Goal: Transaction & Acquisition: Purchase product/service

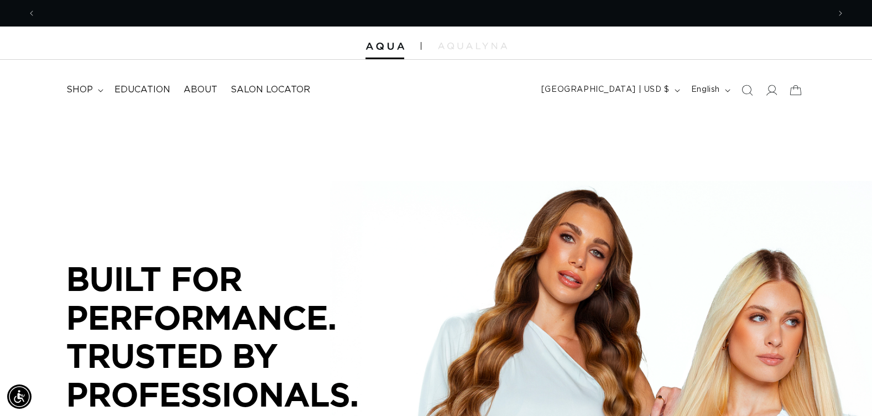
scroll to position [0, 793]
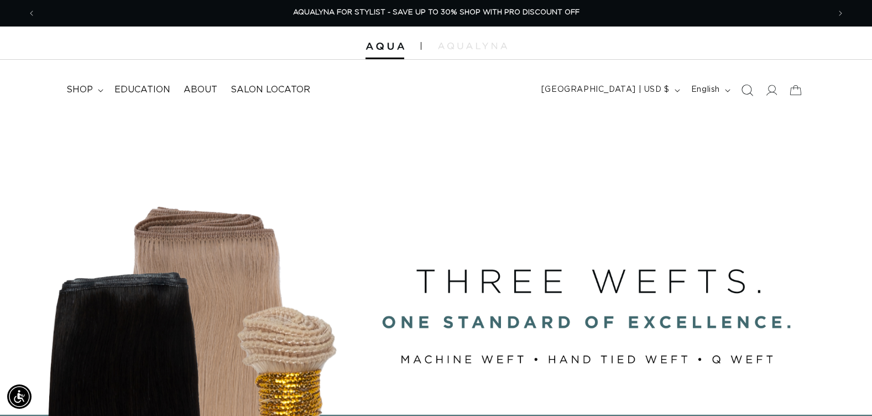
click at [746, 87] on icon "Search" at bounding box center [747, 90] width 12 height 12
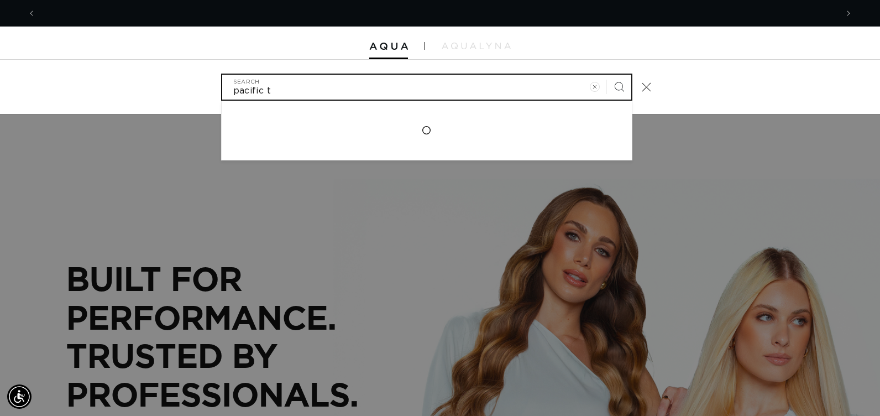
scroll to position [0, 802]
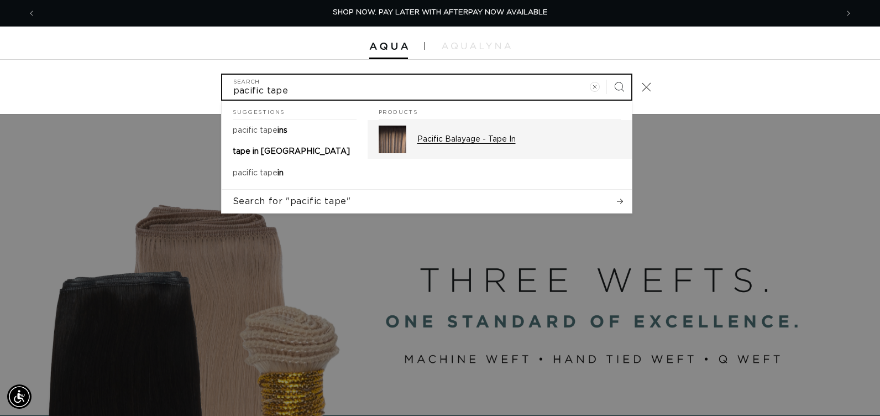
type input "pacific tape"
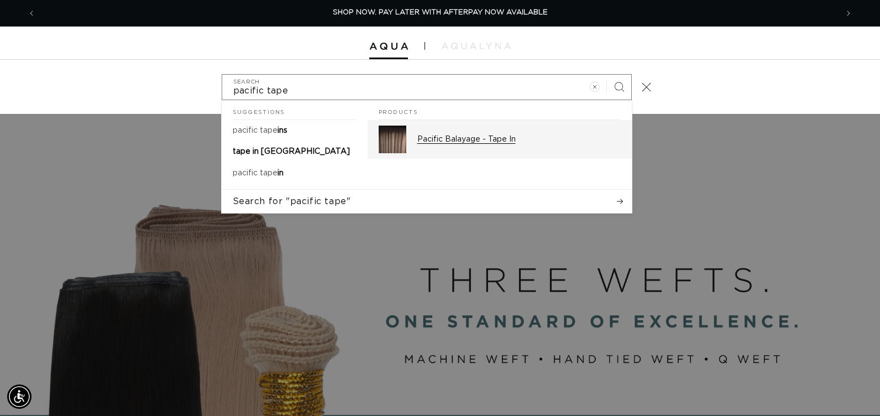
click at [406, 132] on img "Search" at bounding box center [393, 139] width 28 height 28
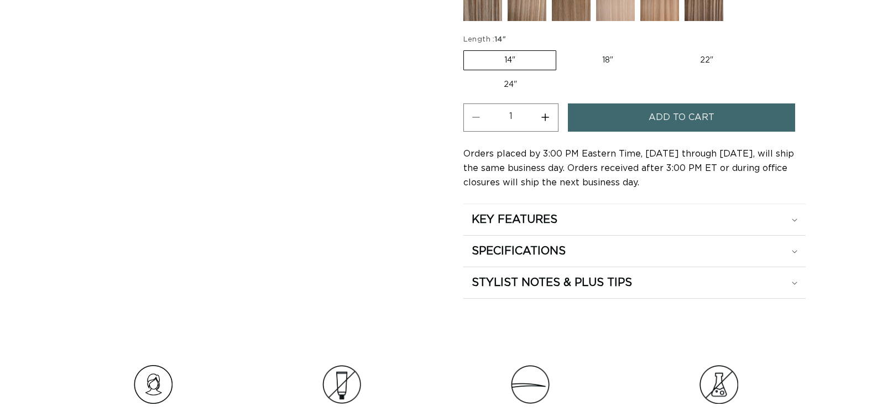
click at [702, 59] on label "22" Variant sold out or unavailable" at bounding box center [707, 60] width 94 height 19
click at [660, 49] on input "22" Variant sold out or unavailable" at bounding box center [659, 48] width 1 height 1
radio input "true"
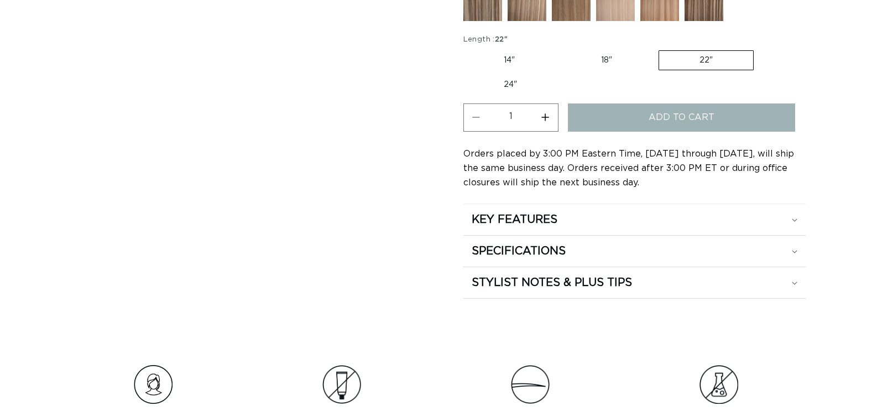
scroll to position [663, 0]
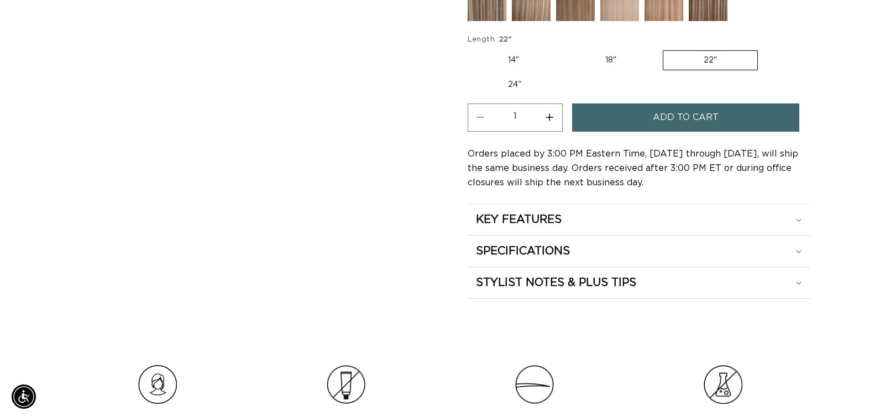
scroll to position [0, 793]
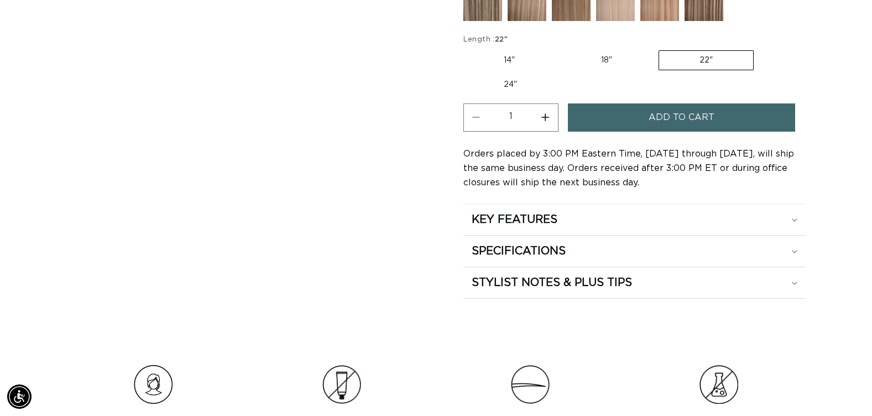
click at [548, 118] on button "Increase quantity for Pacific Balayage - Tape In" at bounding box center [545, 117] width 25 height 28
type input "2"
click at [618, 123] on button "Add to cart" at bounding box center [681, 117] width 227 height 28
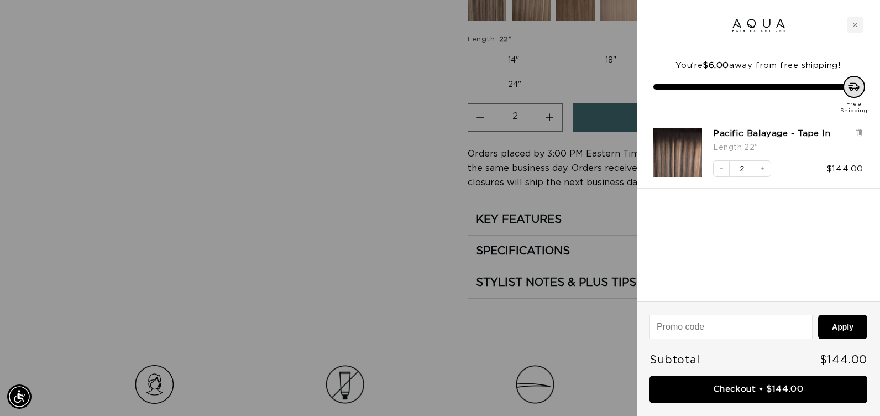
scroll to position [0, 802]
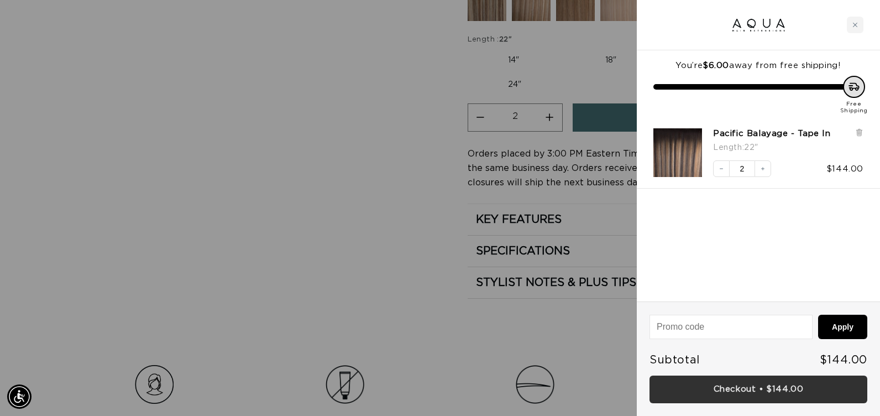
click at [730, 390] on link "Checkout • $144.00" at bounding box center [759, 389] width 218 height 28
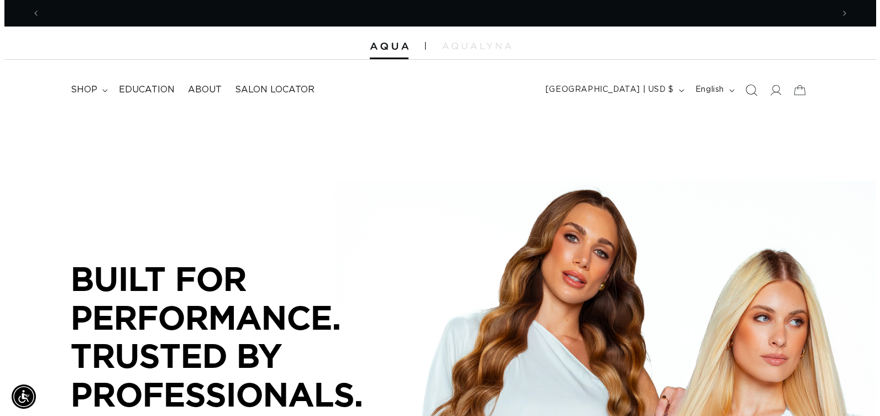
scroll to position [0, 802]
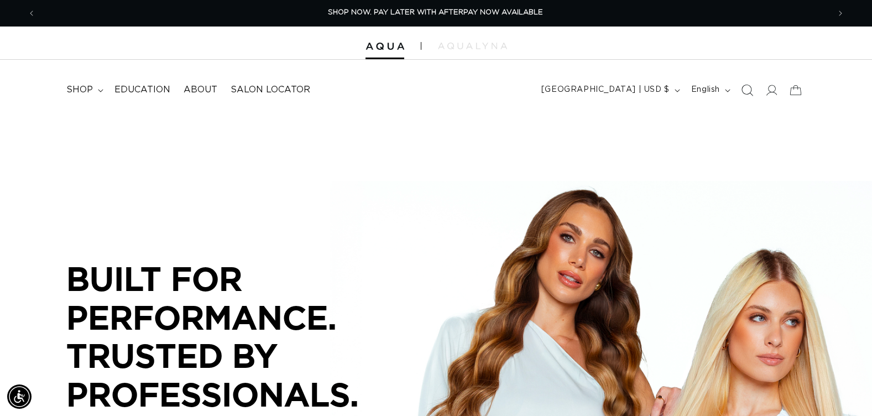
click at [744, 92] on icon "Search" at bounding box center [747, 90] width 12 height 12
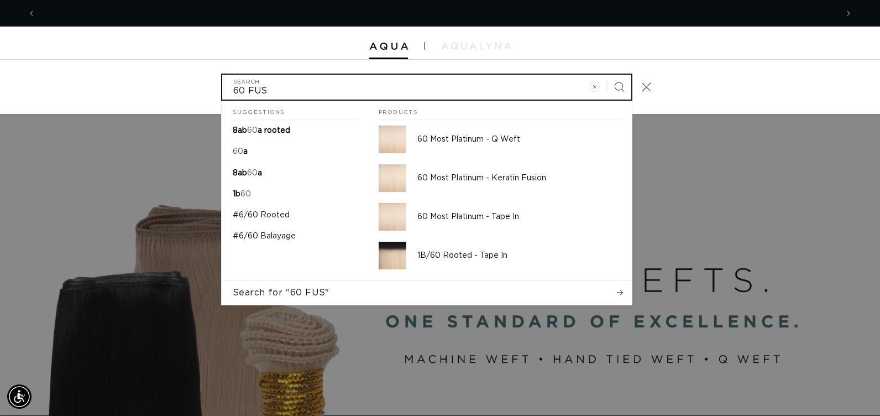
scroll to position [0, 1603]
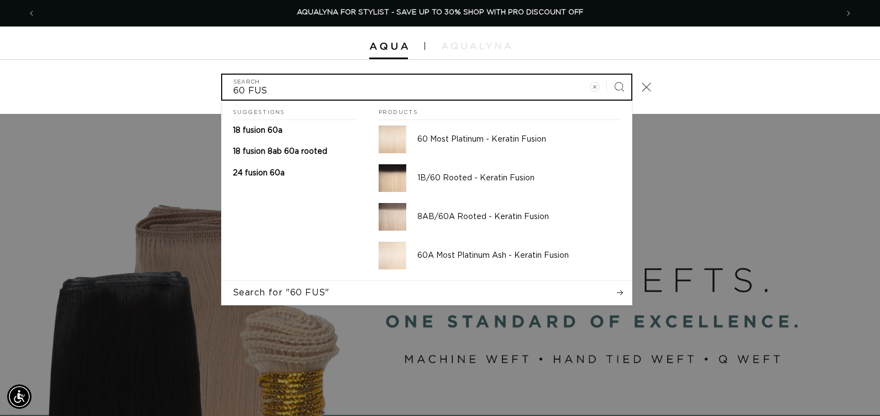
type input "60 FUS"
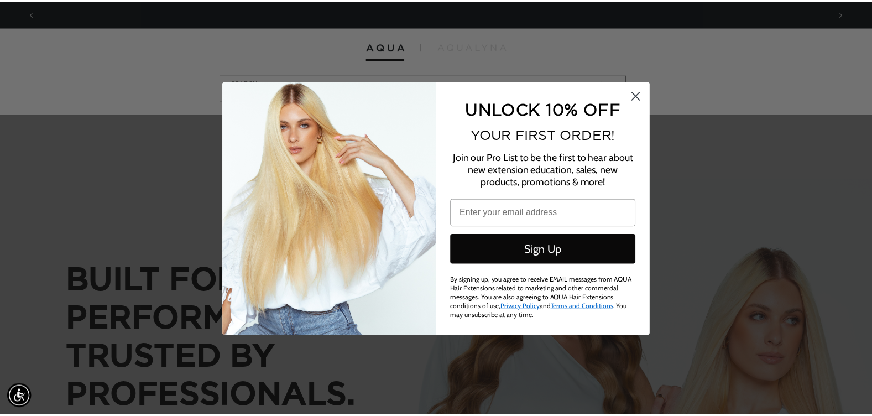
scroll to position [0, 802]
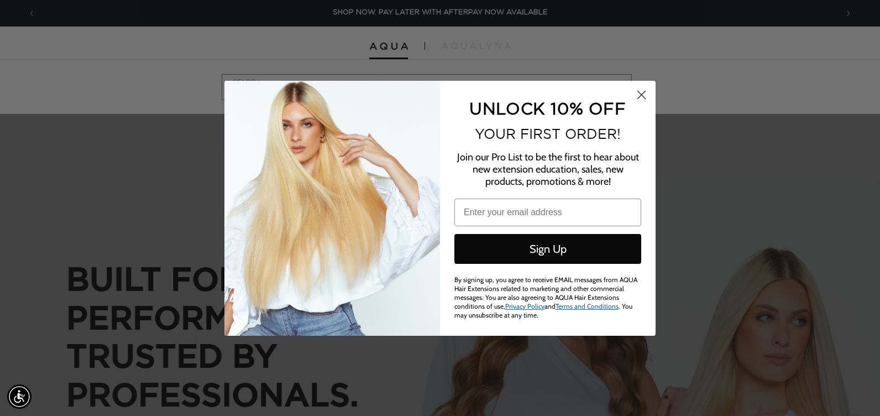
click at [641, 97] on circle "Close dialog" at bounding box center [641, 94] width 18 height 18
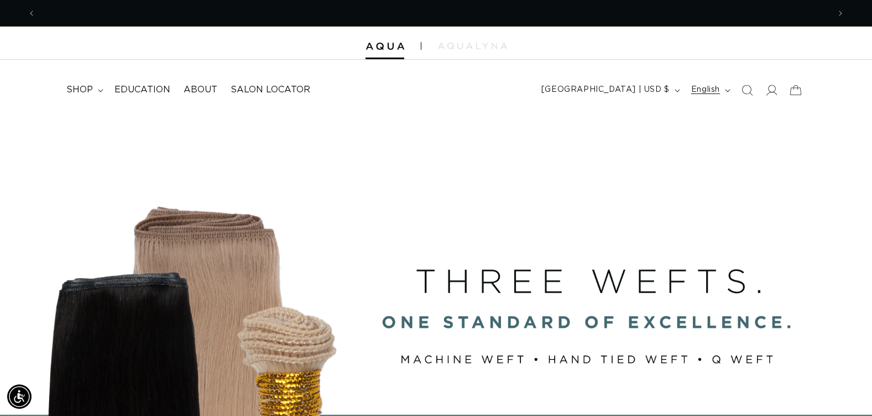
scroll to position [0, 1587]
click at [776, 88] on icon at bounding box center [772, 90] width 12 height 11
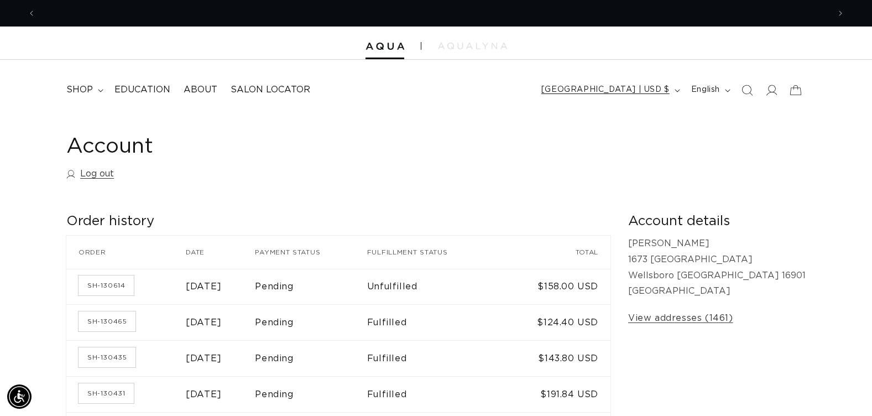
scroll to position [0, 793]
click at [749, 87] on icon "Search" at bounding box center [747, 90] width 12 height 12
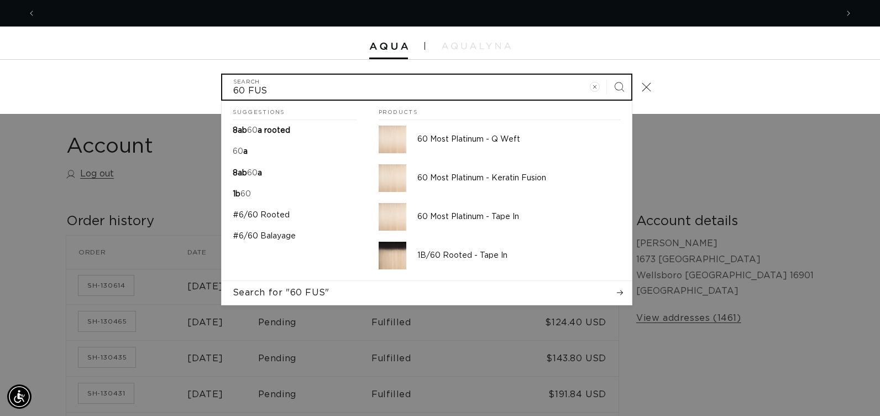
scroll to position [0, 0]
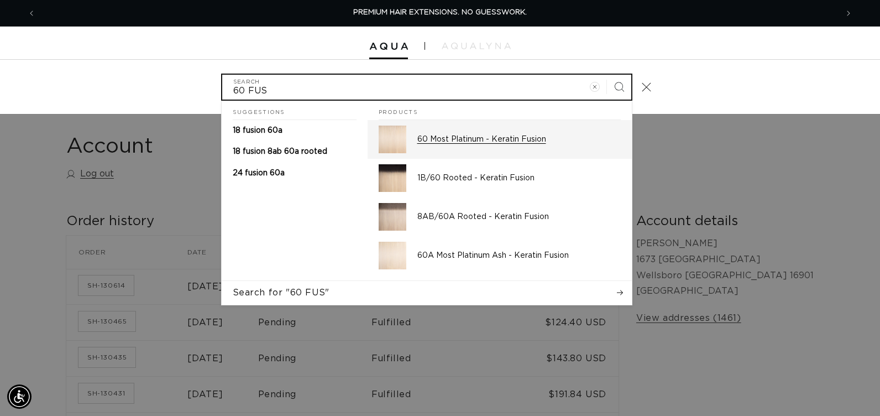
type input "60 FUS"
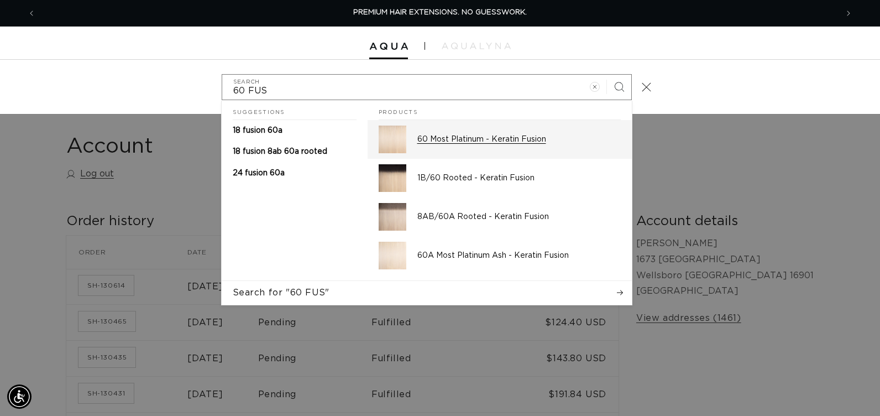
click at [458, 137] on p "60 Most Platinum - Keratin Fusion" at bounding box center [518, 139] width 203 height 10
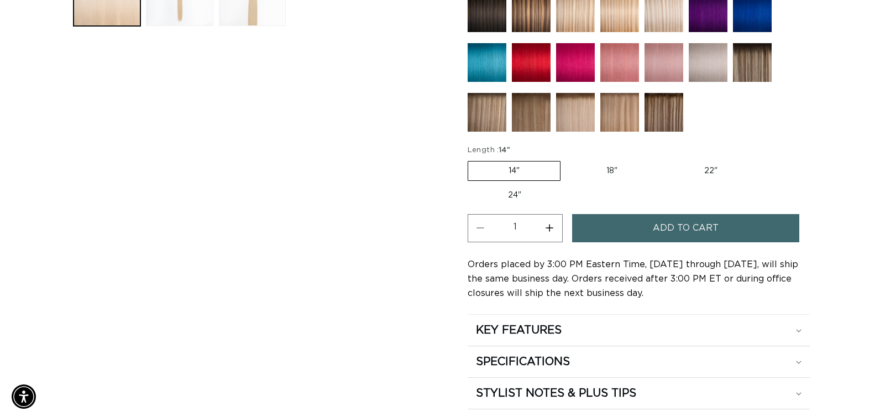
scroll to position [0, 1587]
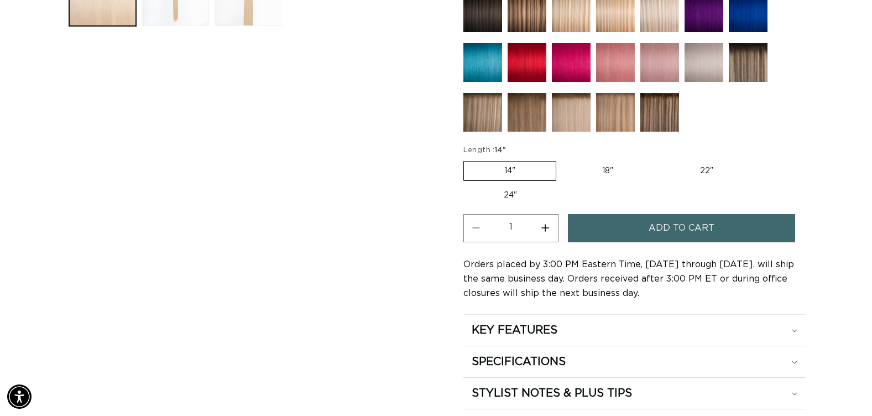
click at [617, 172] on label "18" Variant sold out or unavailable" at bounding box center [608, 170] width 92 height 19
click at [562, 159] on input "18" Variant sold out or unavailable" at bounding box center [562, 159] width 1 height 1
radio input "true"
click at [630, 235] on button "Add to cart" at bounding box center [681, 228] width 227 height 28
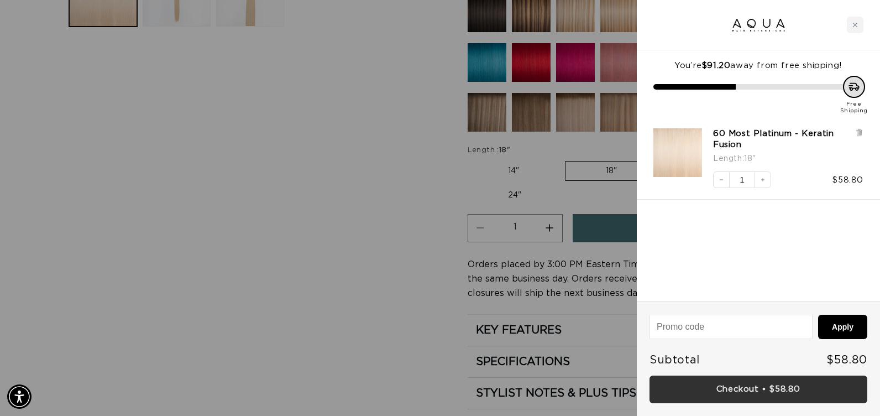
click at [695, 392] on link "Checkout • $58.80" at bounding box center [759, 389] width 218 height 28
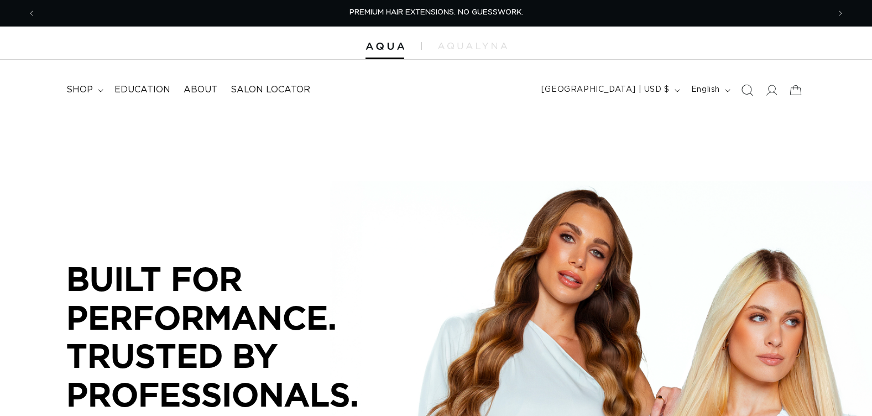
click at [744, 92] on icon "Search" at bounding box center [747, 90] width 12 height 12
click at [746, 91] on icon "Search" at bounding box center [746, 90] width 11 height 11
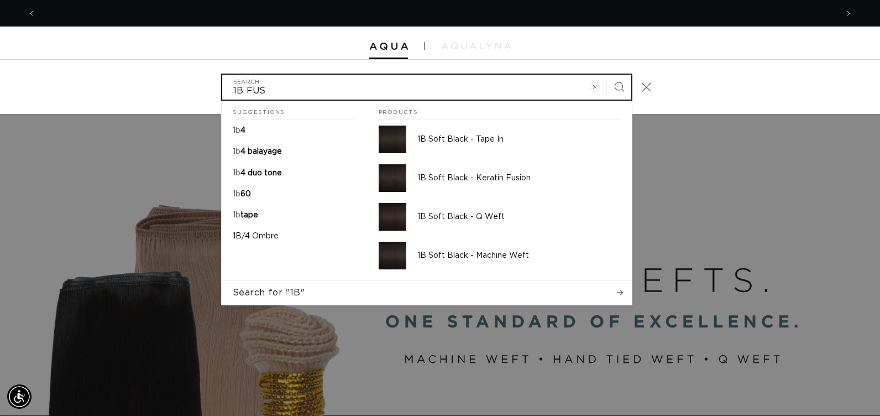
scroll to position [0, 1603]
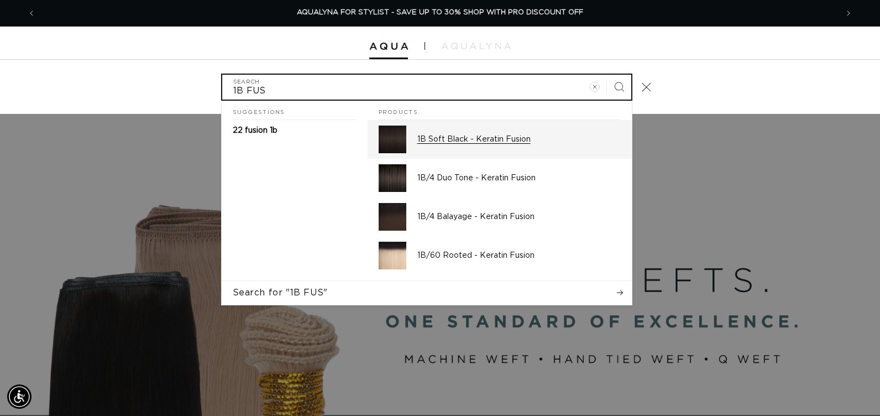
type input "1B FUS"
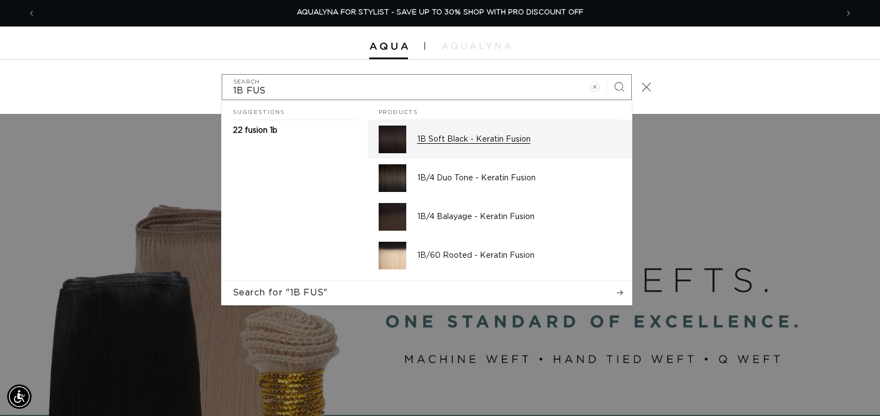
click at [395, 146] on img "Search" at bounding box center [393, 139] width 28 height 28
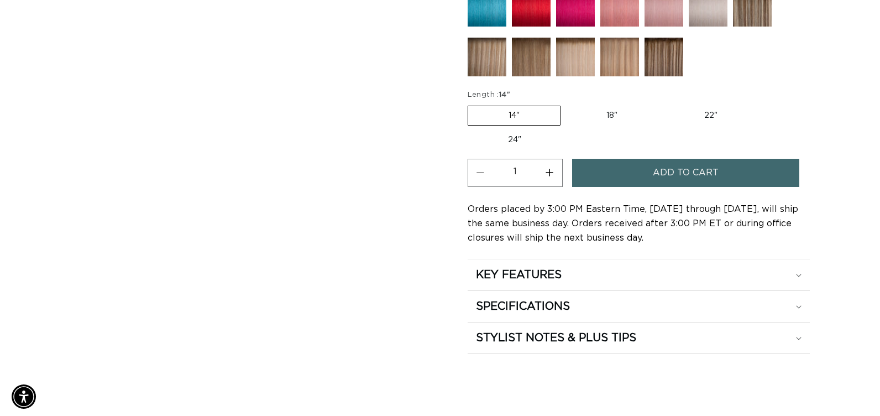
scroll to position [0, 793]
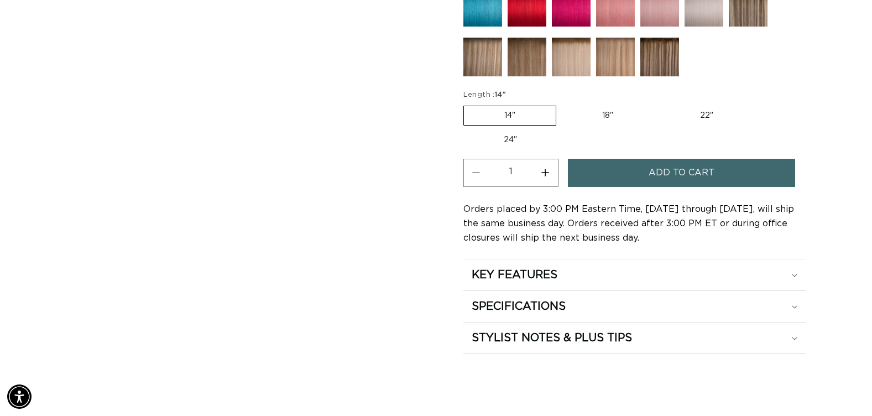
click at [595, 170] on button "Add to cart" at bounding box center [681, 173] width 227 height 28
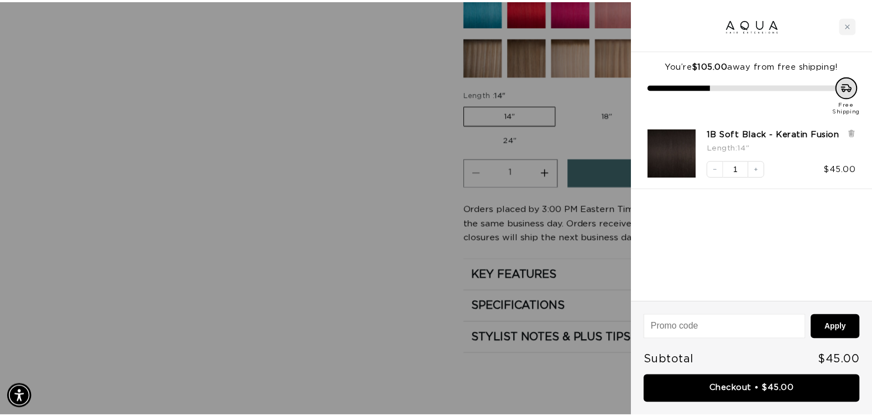
scroll to position [0, 0]
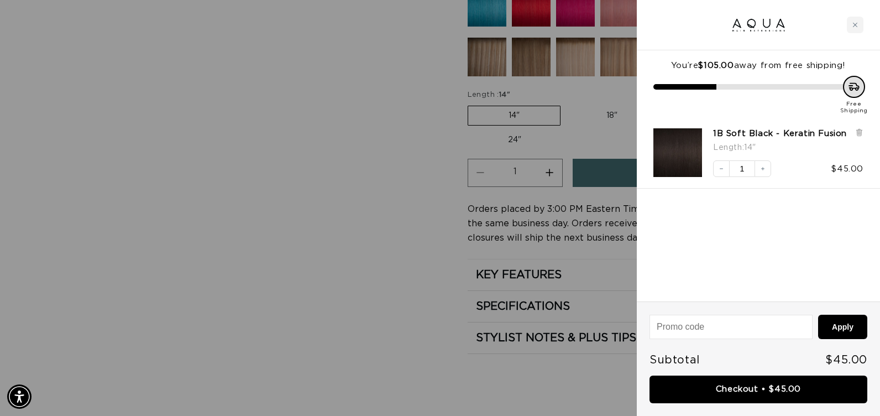
click at [396, 190] on div at bounding box center [440, 208] width 880 height 416
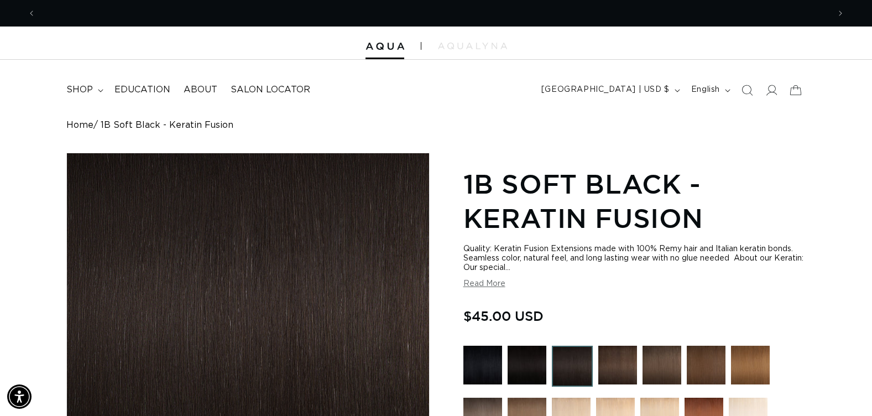
scroll to position [0, 793]
click at [745, 90] on icon "Search" at bounding box center [747, 90] width 12 height 12
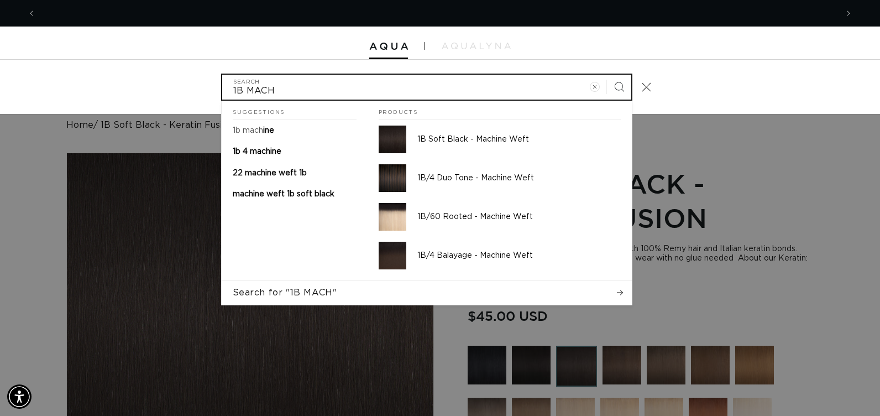
scroll to position [0, 0]
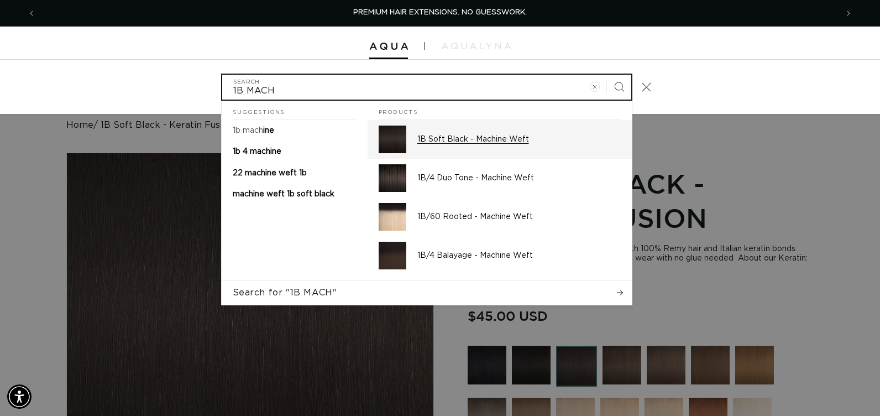
type input "1B MACH"
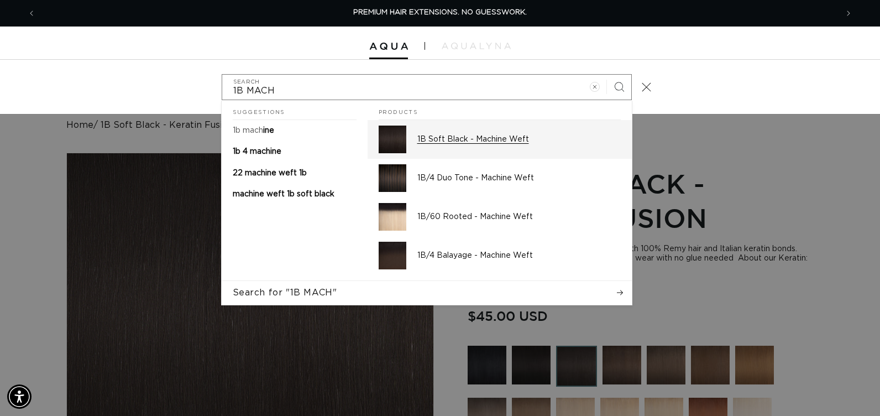
click at [514, 144] on p "1B Soft Black - Machine Weft" at bounding box center [518, 139] width 203 height 10
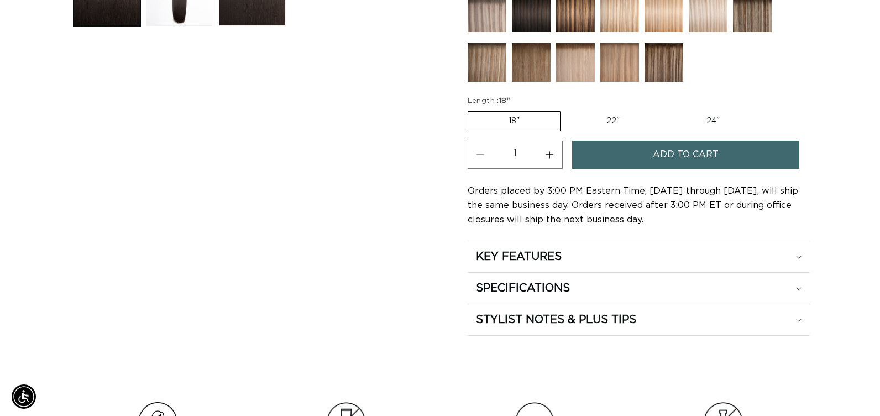
scroll to position [0, 793]
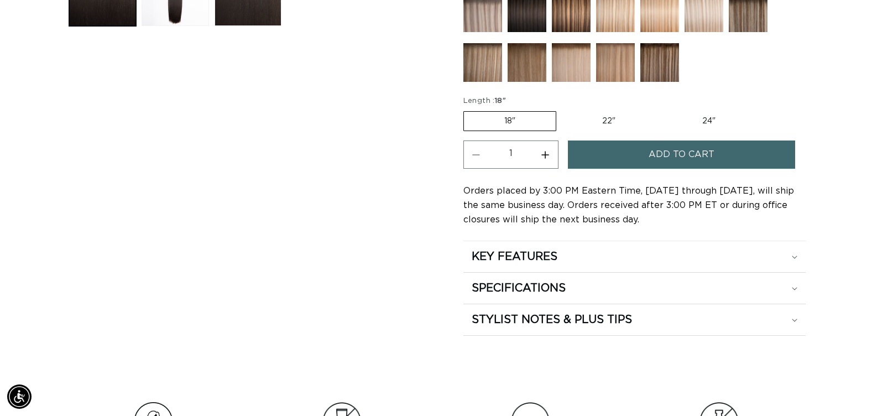
click at [654, 158] on span "Add to cart" at bounding box center [681, 154] width 66 height 28
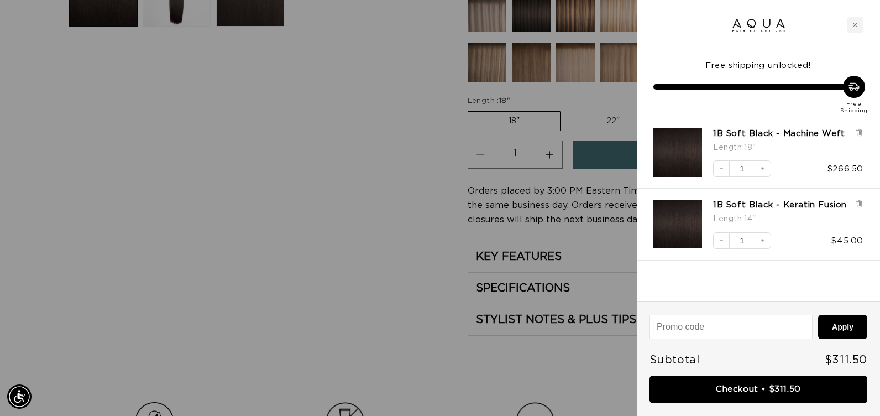
scroll to position [0, 0]
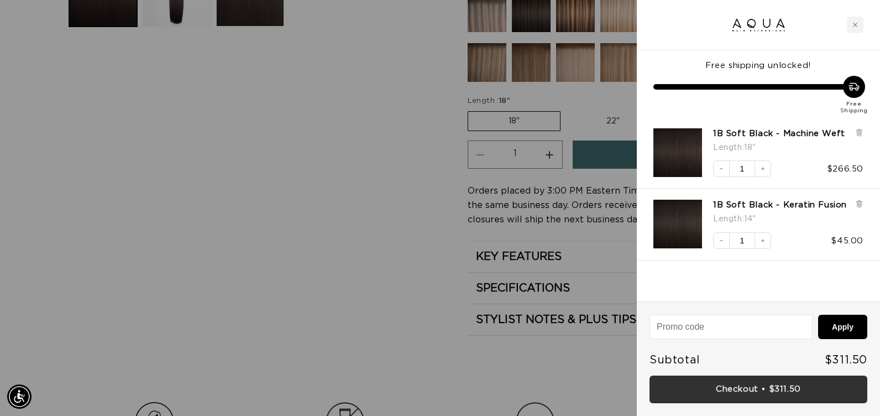
click at [735, 386] on link "Checkout • $311.50" at bounding box center [759, 389] width 218 height 28
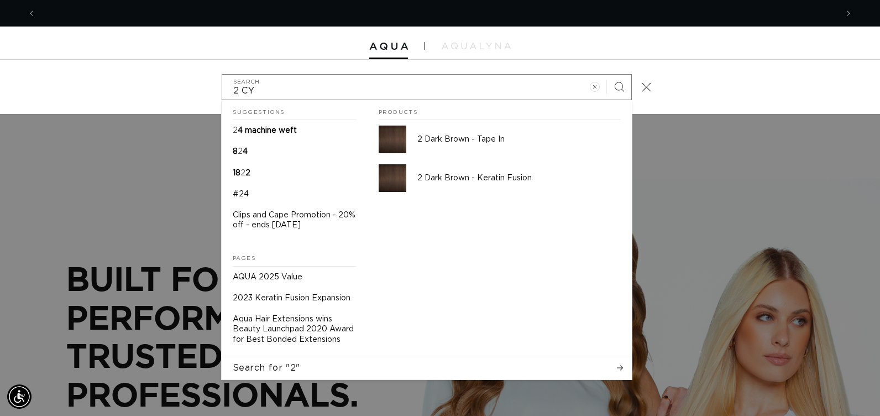
scroll to position [0, 802]
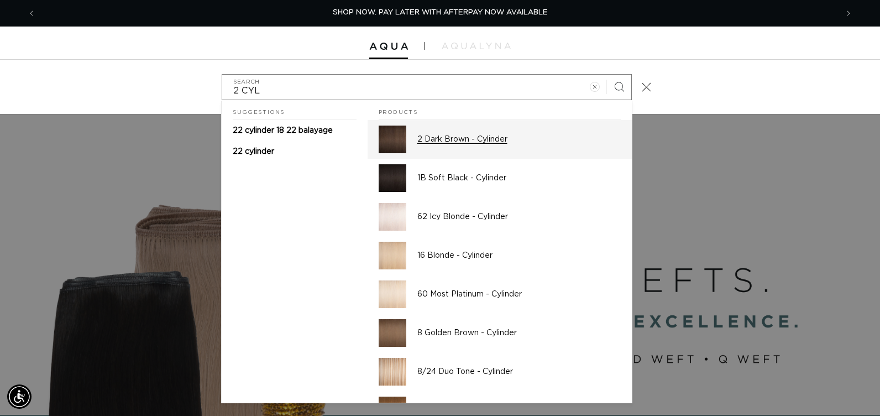
type input "2 CYL"
click at [491, 137] on p "2 Dark Brown - Cylinder" at bounding box center [518, 139] width 203 height 10
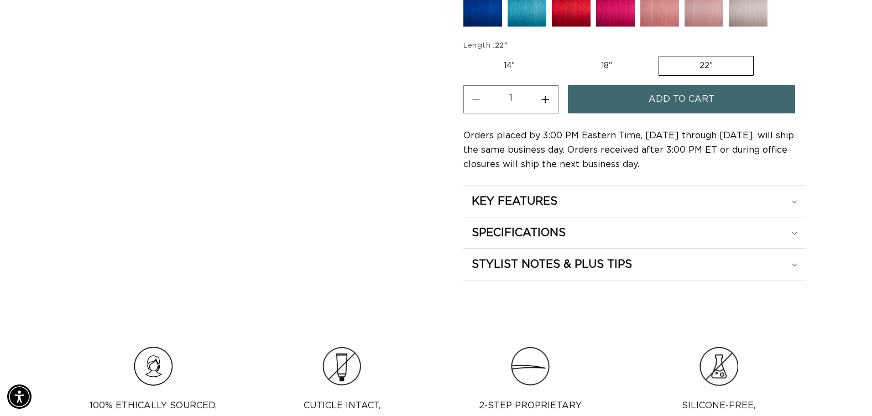
scroll to position [0, 793]
click at [604, 65] on label "18" Variant sold out or unavailable" at bounding box center [607, 65] width 92 height 19
click at [561, 54] on input "18" Variant sold out or unavailable" at bounding box center [561, 54] width 1 height 1
radio input "true"
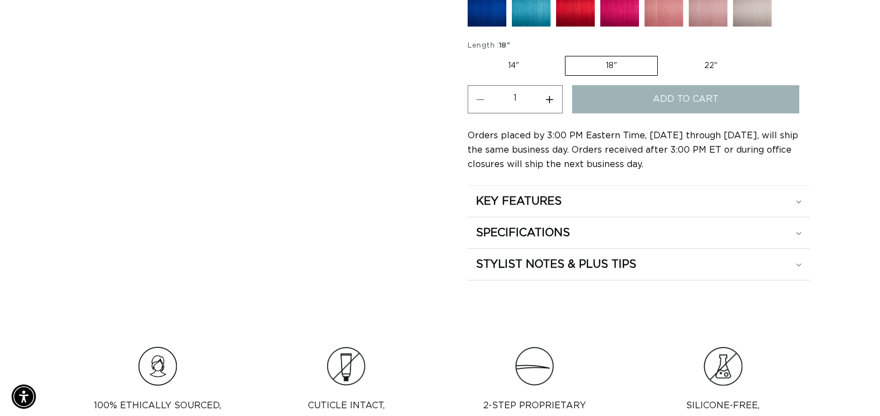
scroll to position [0, 1587]
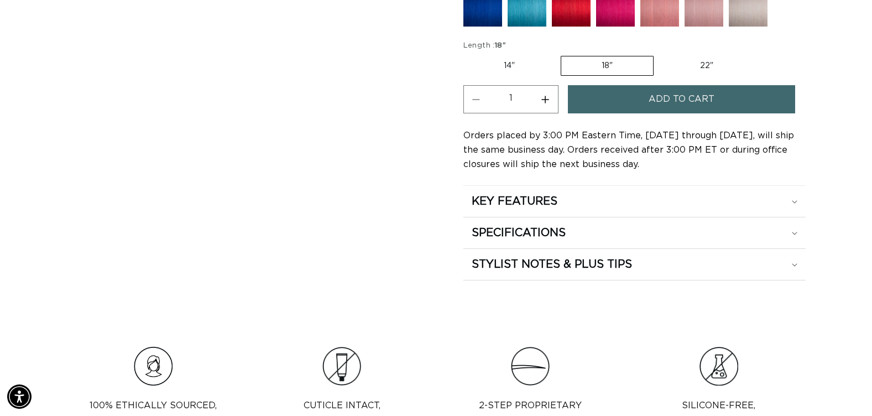
click at [662, 104] on span "Add to cart" at bounding box center [681, 99] width 66 height 28
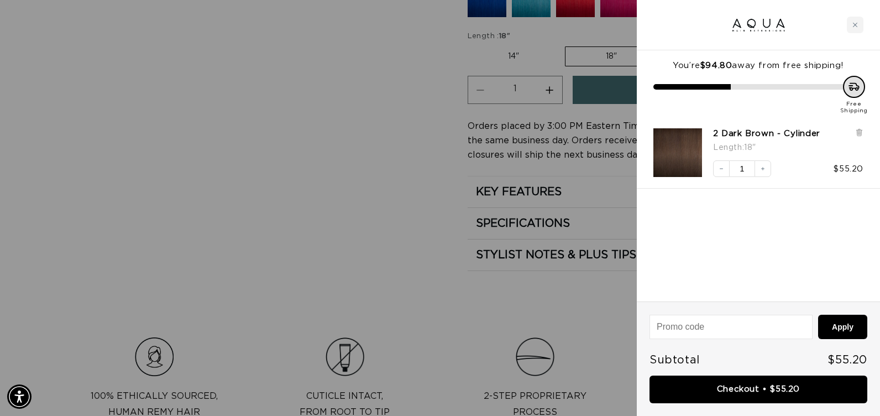
scroll to position [0, 802]
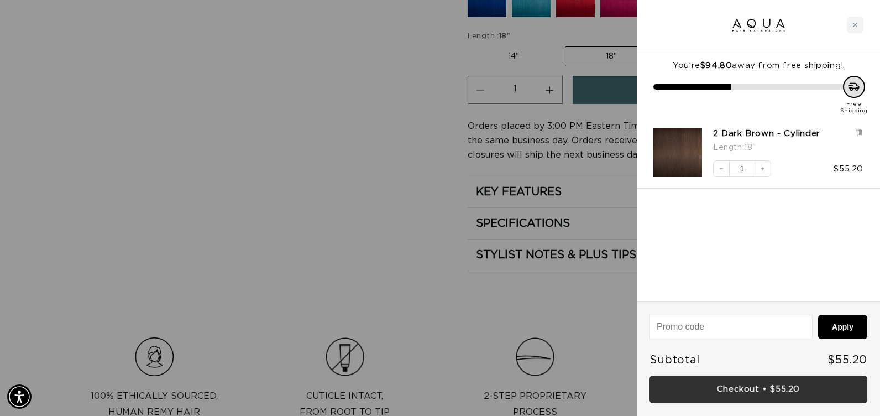
click at [709, 377] on link "Checkout • $55.20" at bounding box center [759, 389] width 218 height 28
